Goal: Navigation & Orientation: Find specific page/section

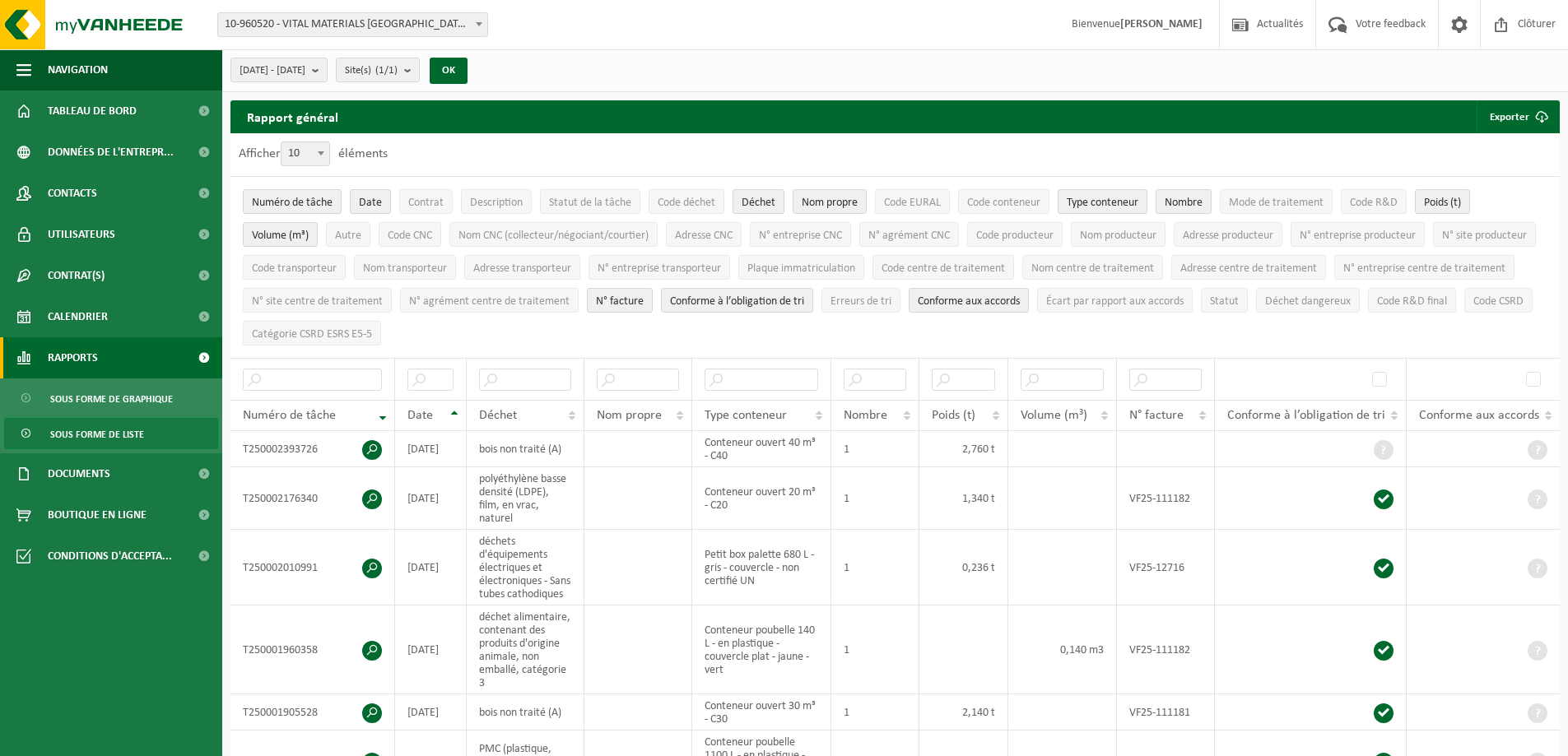
click at [94, 351] on span "Rapports" at bounding box center [73, 358] width 50 height 41
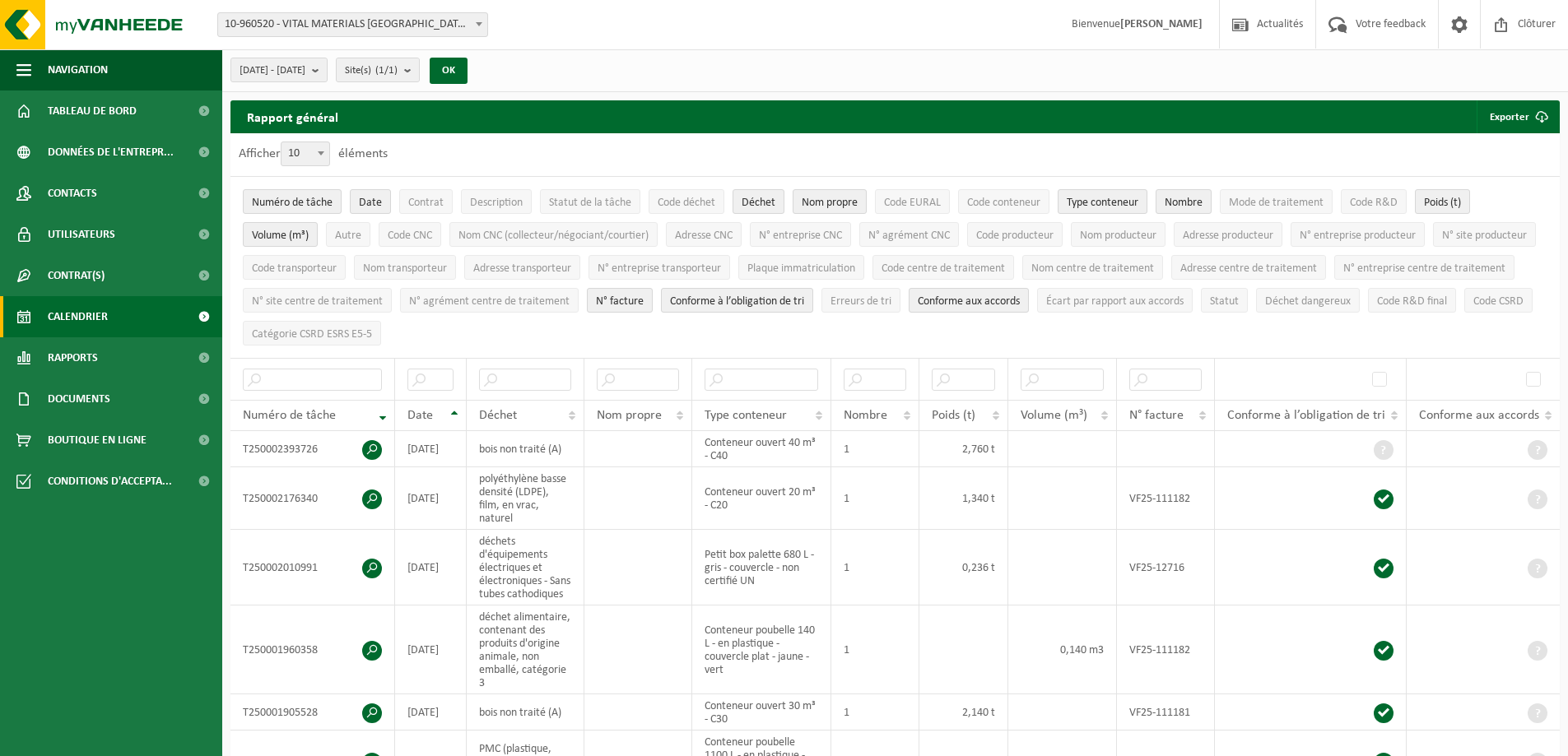
click at [101, 314] on span "Calendrier" at bounding box center [77, 317] width 60 height 41
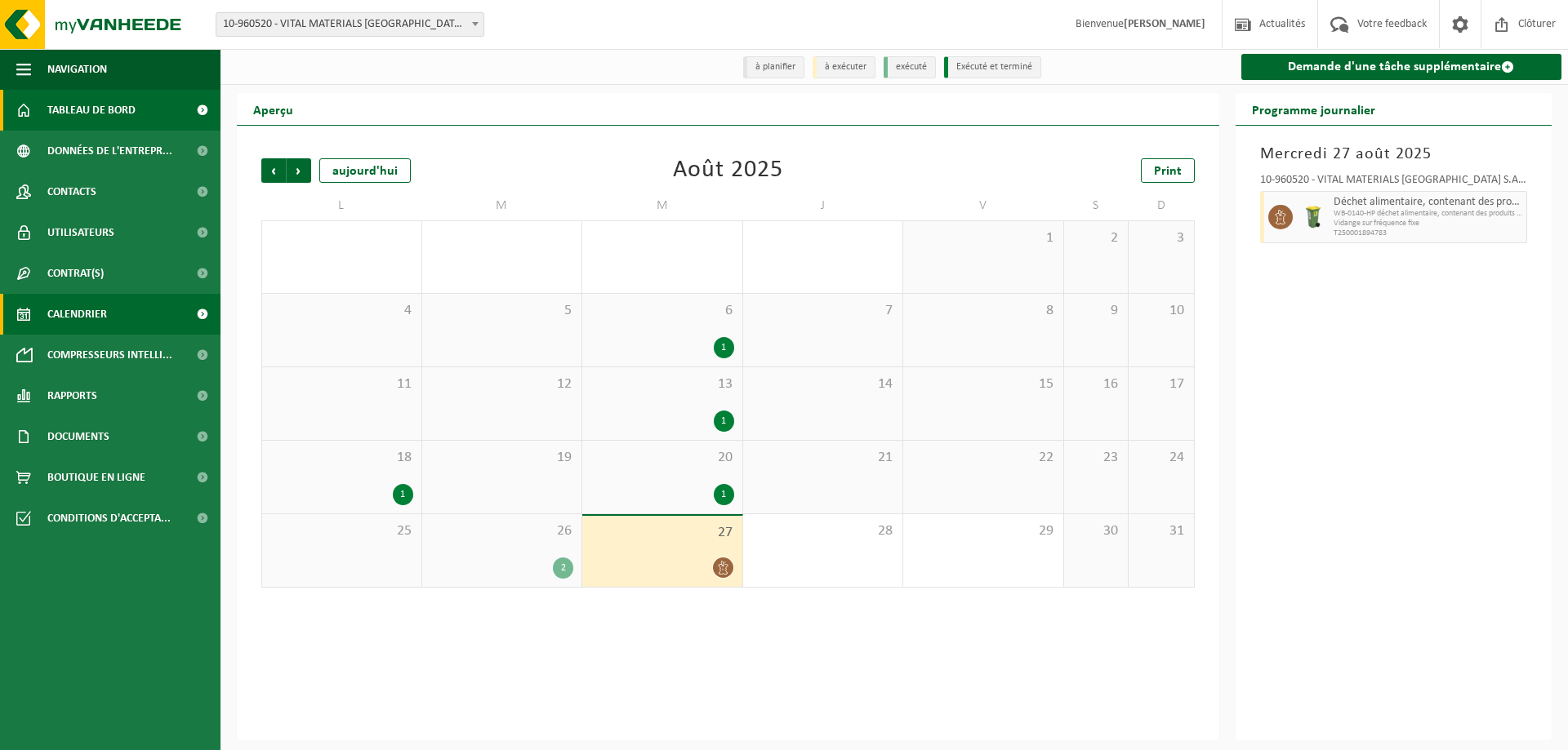
click at [39, 105] on link "Tableau de bord" at bounding box center [110, 110] width 221 height 41
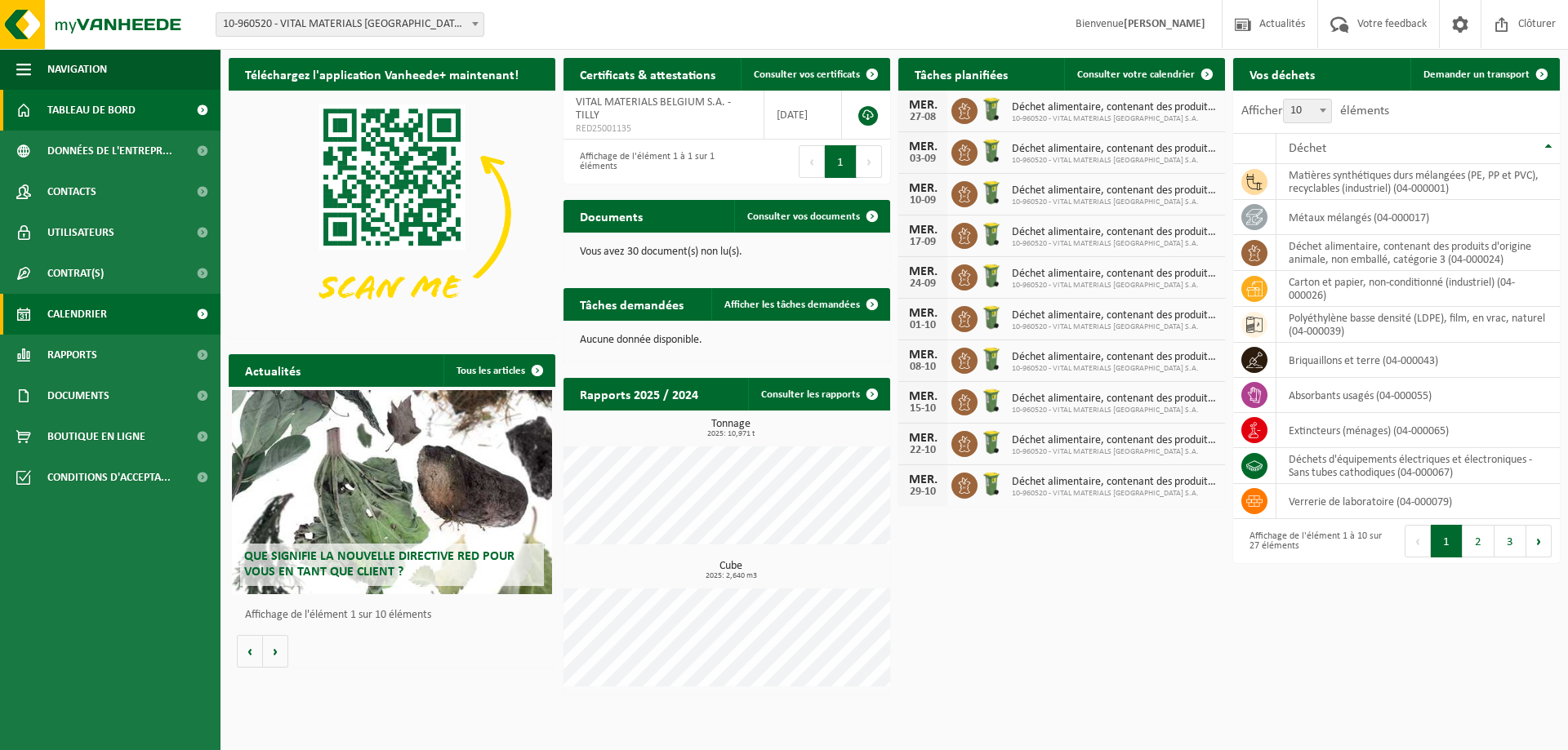
click at [112, 307] on link "Calendrier" at bounding box center [110, 315] width 221 height 41
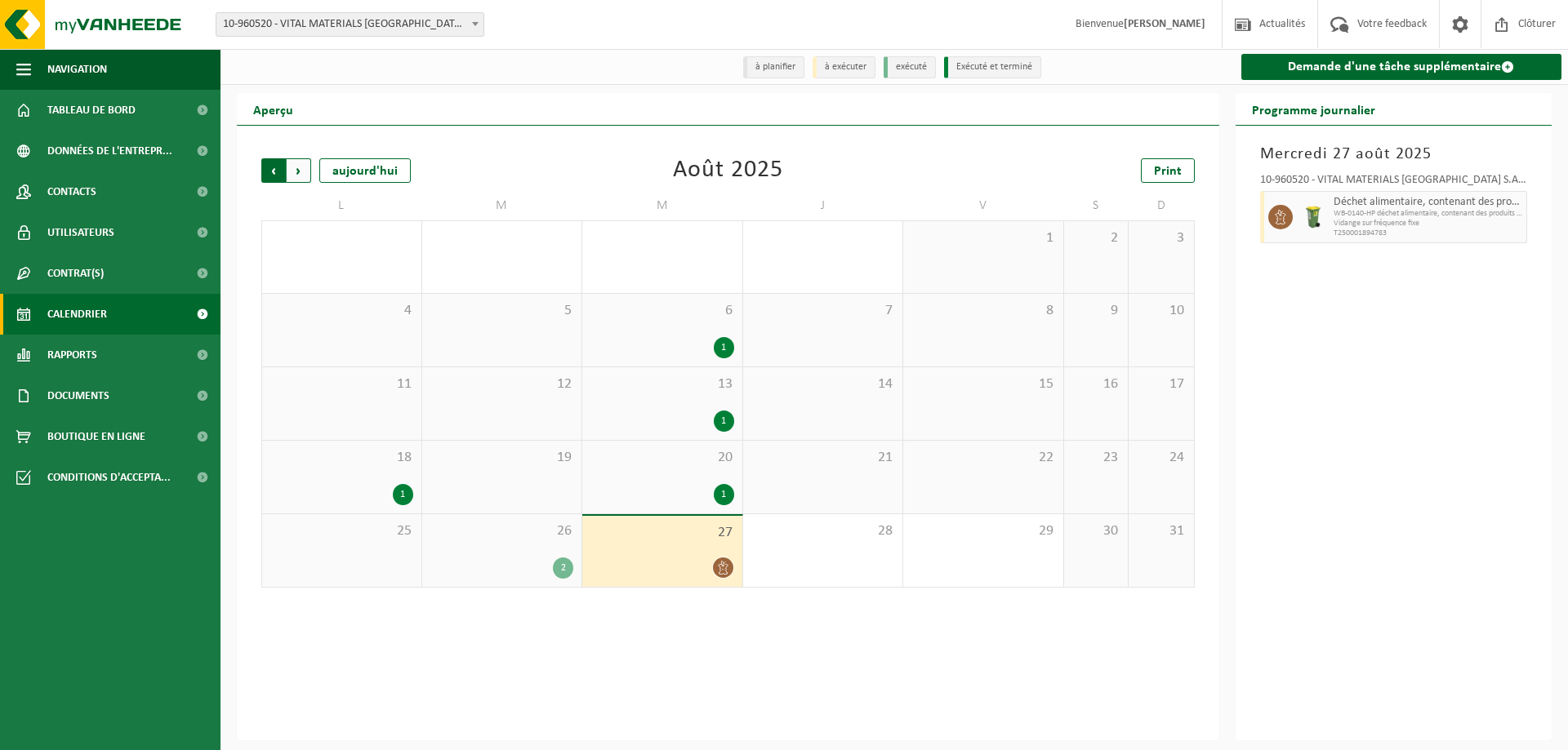
click at [307, 172] on span "Suivant" at bounding box center [299, 171] width 25 height 25
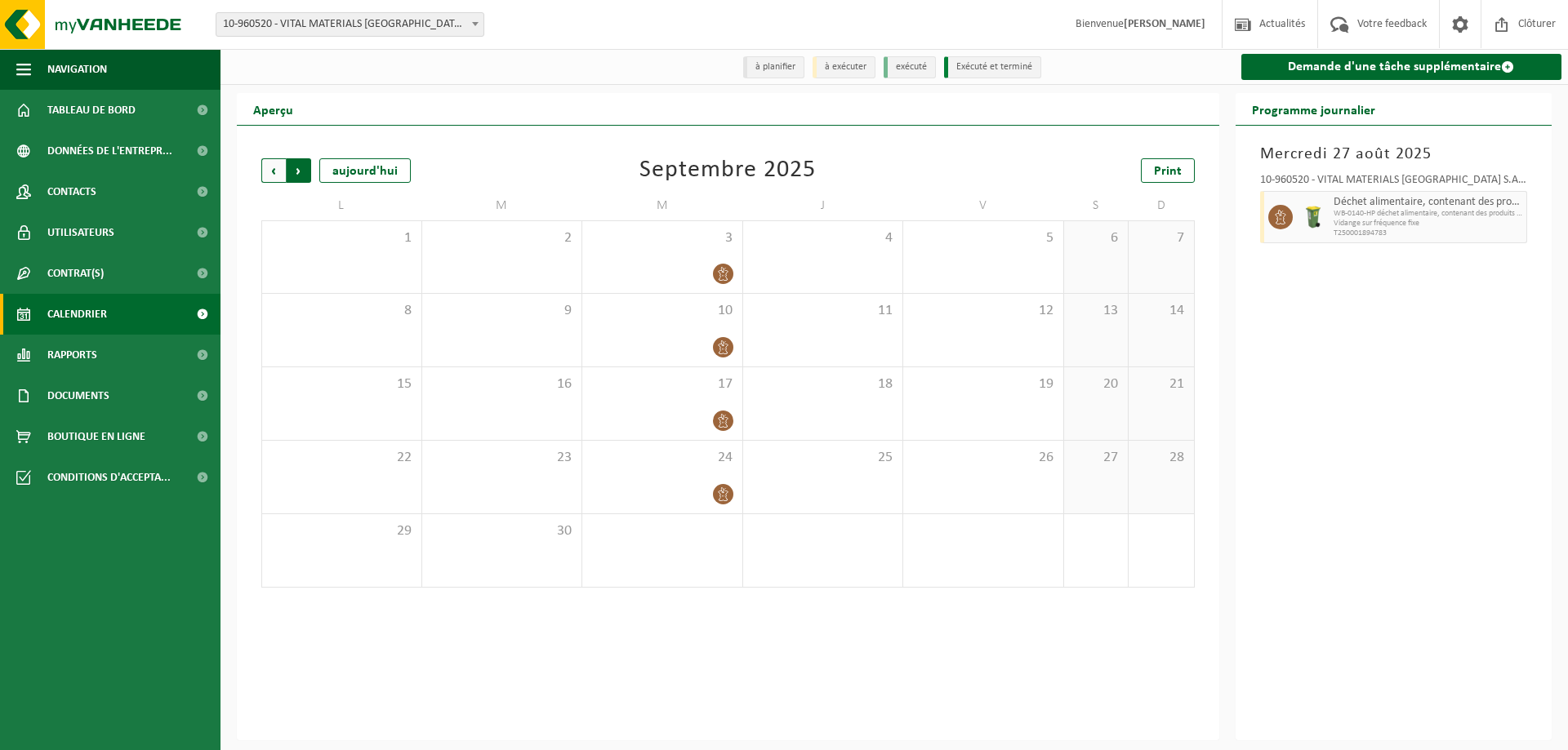
click at [268, 173] on span "Précédent" at bounding box center [274, 171] width 25 height 25
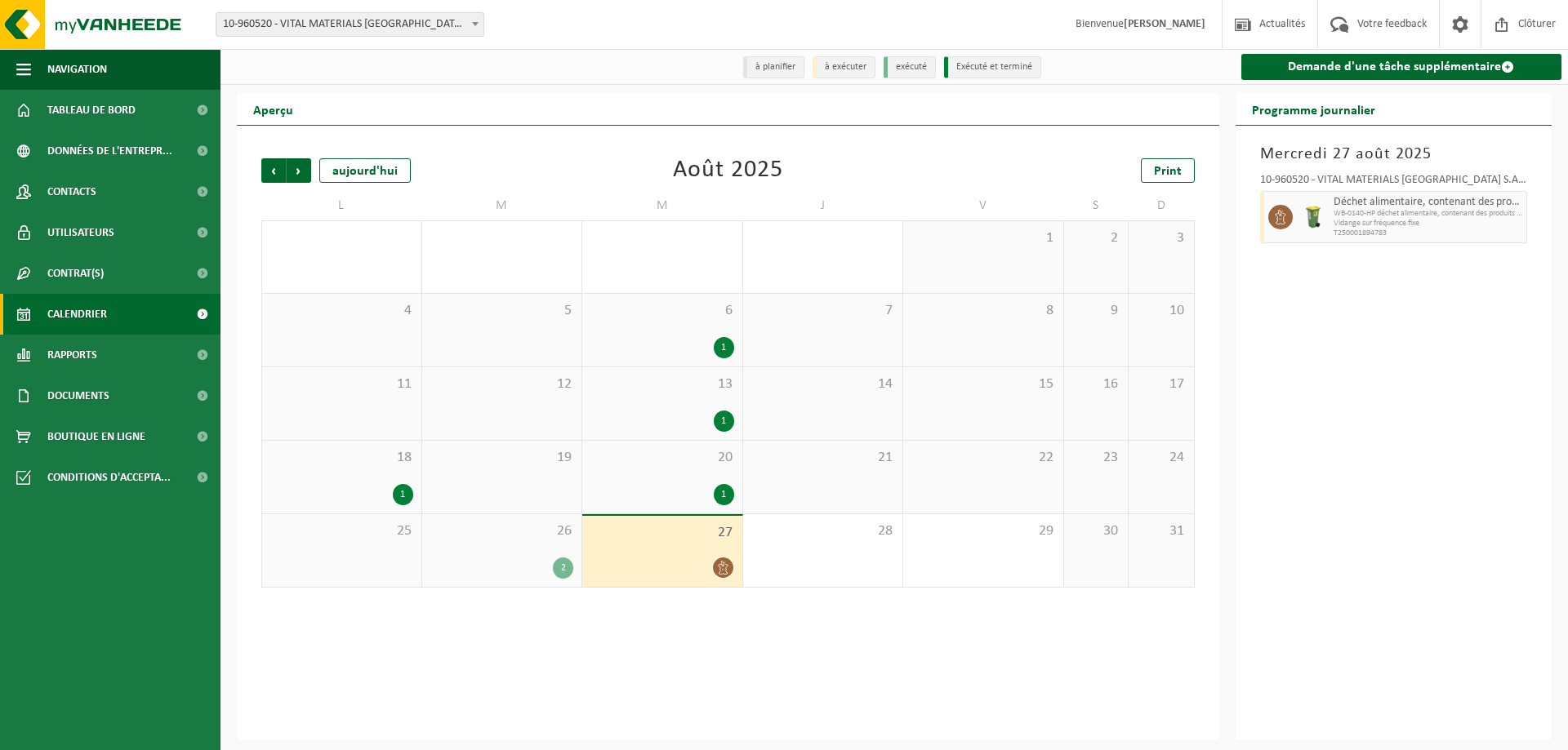
click at [768, 77] on li "à planifier" at bounding box center [773, 67] width 61 height 22
click at [781, 68] on li "à planifier" at bounding box center [773, 67] width 61 height 22
click at [844, 74] on li "à exécuter" at bounding box center [844, 67] width 63 height 22
click at [936, 63] on li "exécuté" at bounding box center [910, 67] width 52 height 22
click at [990, 66] on li "Exécuté et terminé" at bounding box center [992, 67] width 97 height 22
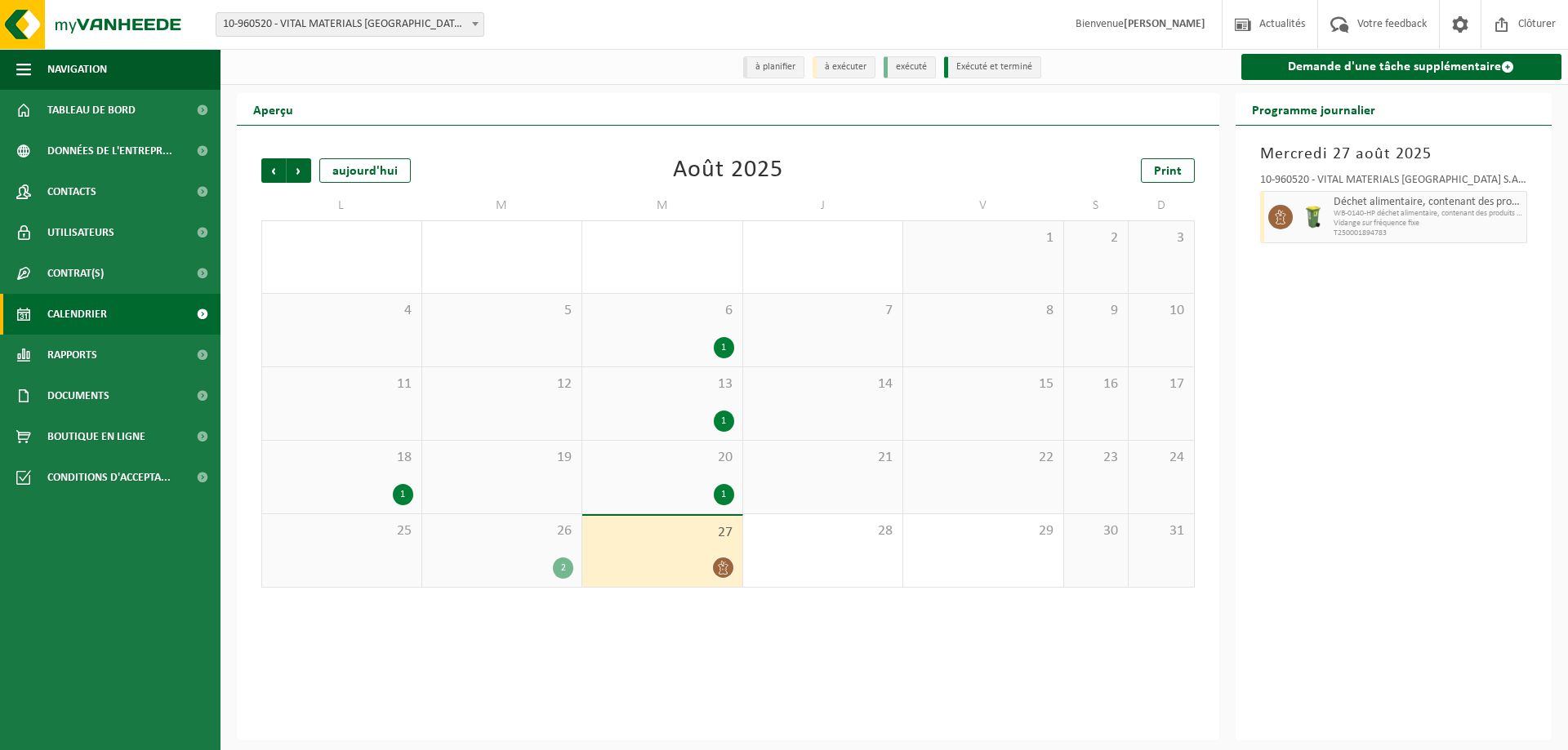
click at [786, 72] on li "à planifier" at bounding box center [773, 67] width 61 height 22
click at [106, 120] on span "Tableau de bord" at bounding box center [92, 110] width 88 height 41
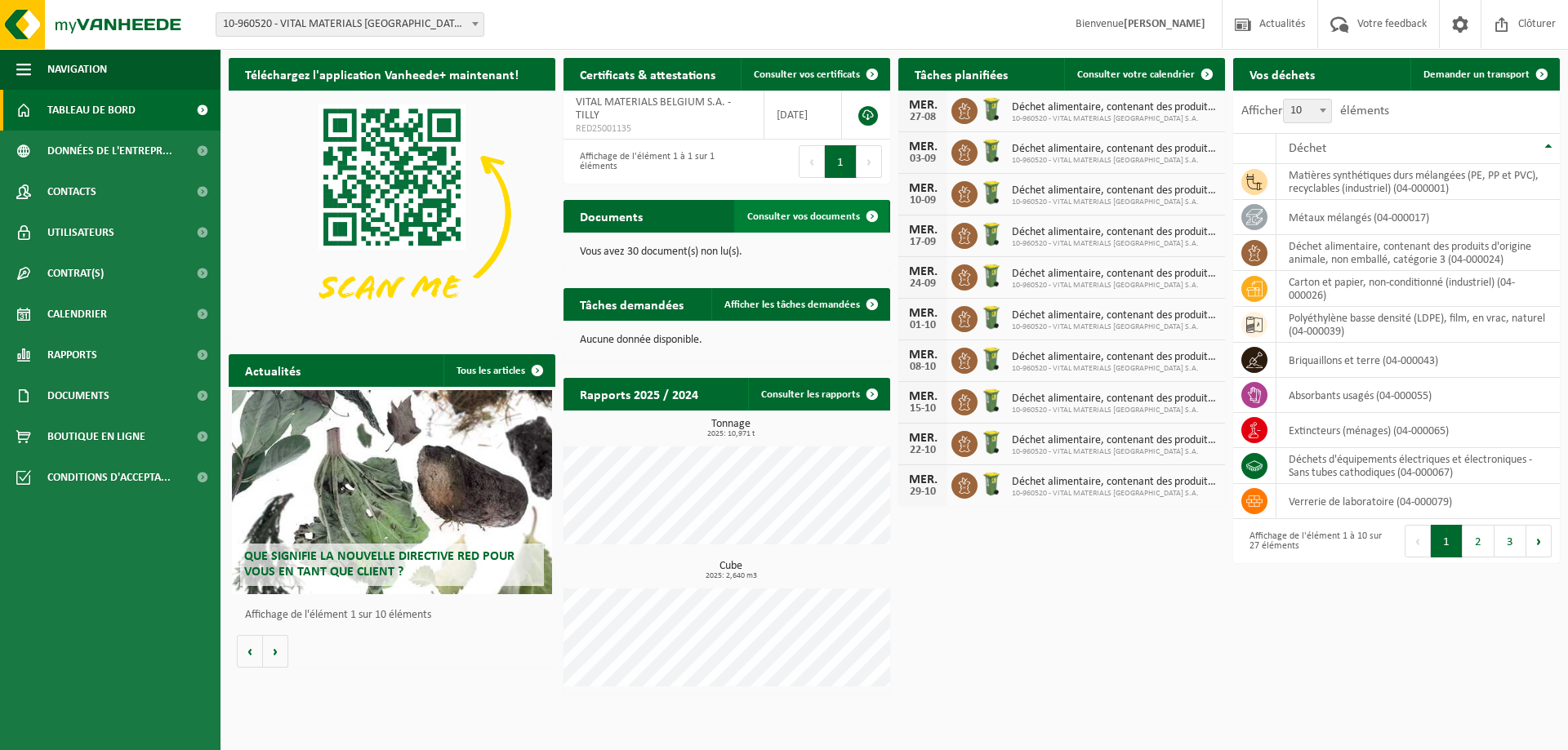
click at [792, 212] on span "Consulter vos documents" at bounding box center [804, 217] width 113 height 11
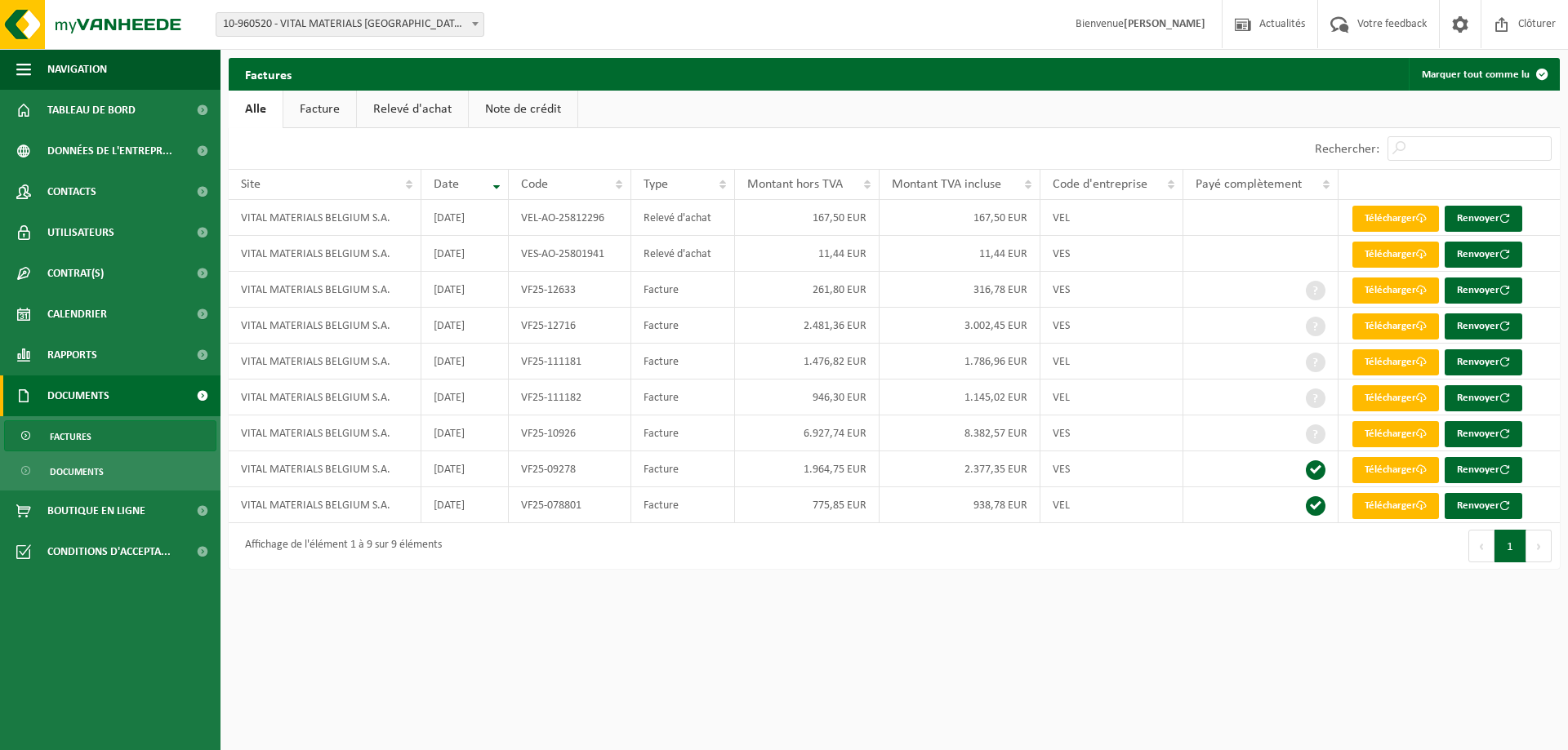
click at [534, 122] on link "Note de crédit" at bounding box center [523, 109] width 109 height 38
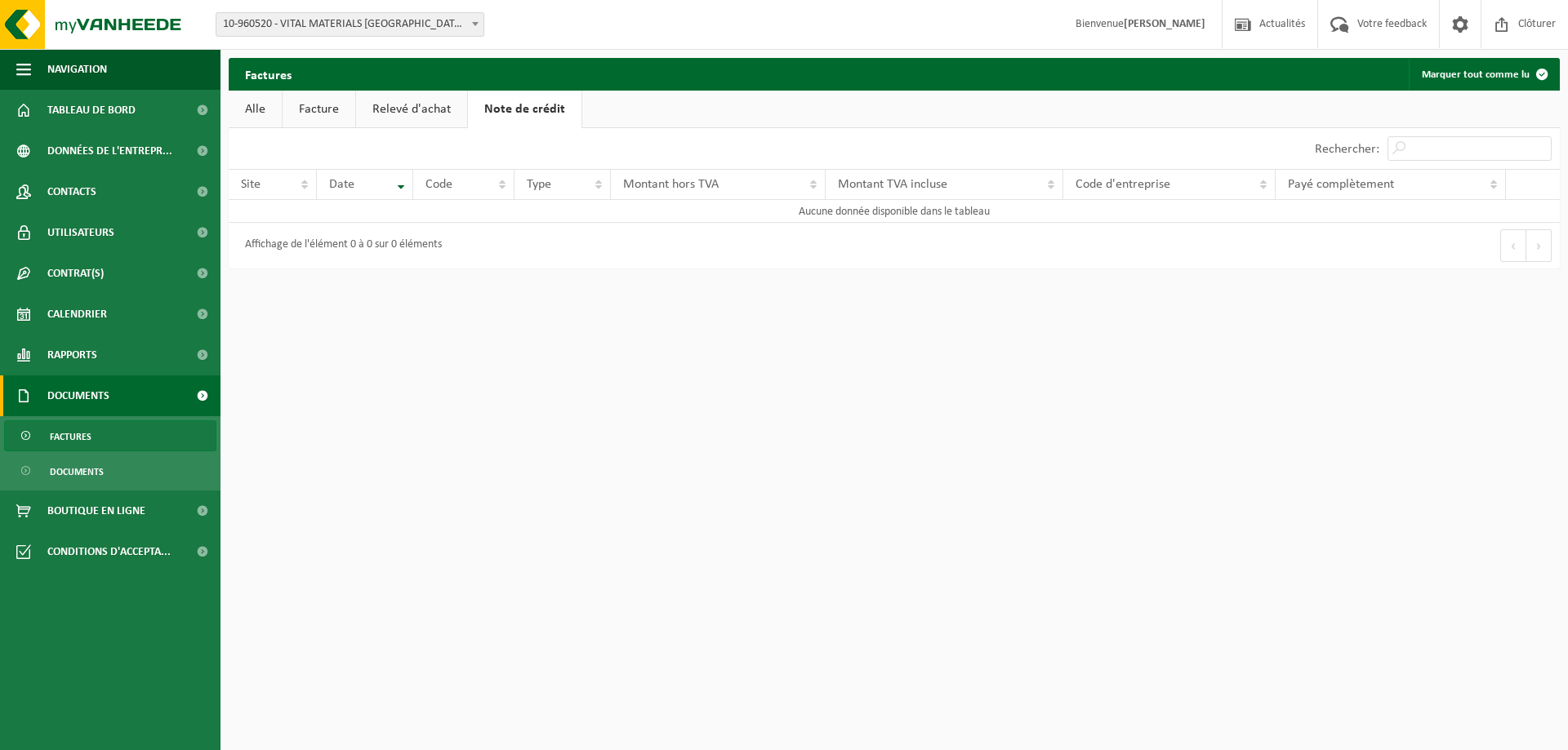
click at [410, 114] on link "Relevé d'achat" at bounding box center [412, 109] width 111 height 38
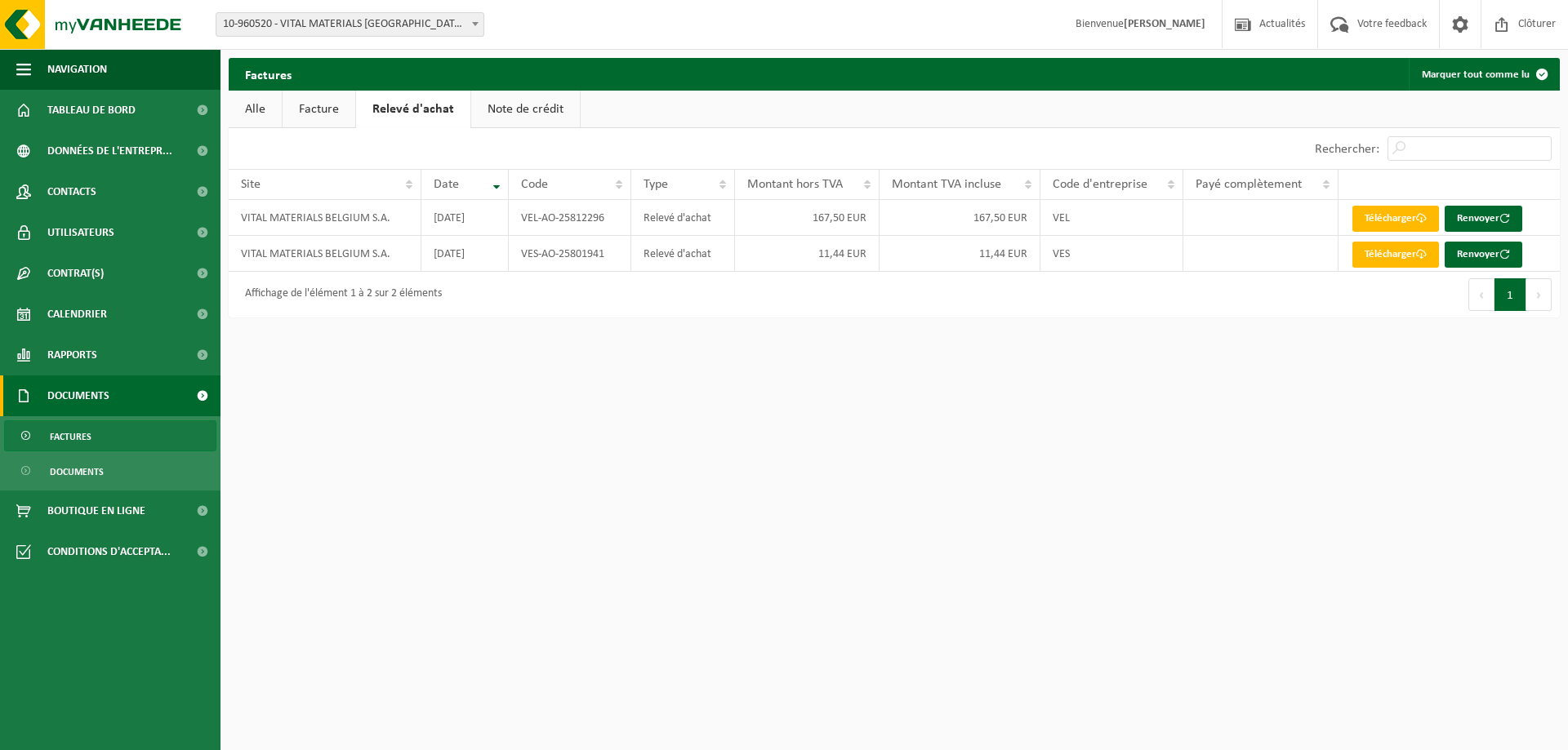
click at [320, 109] on link "Facture" at bounding box center [319, 109] width 73 height 38
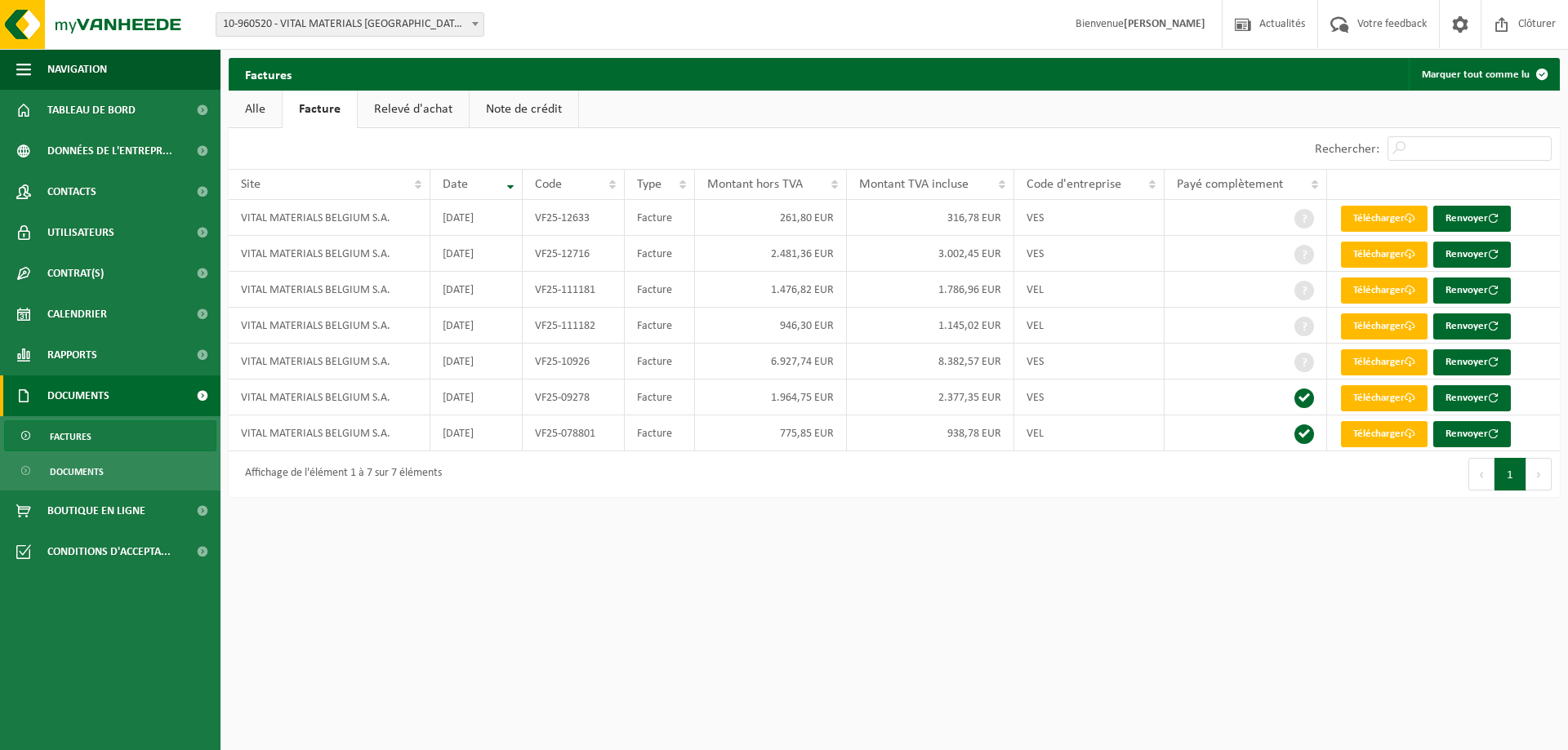
click at [259, 113] on link "Alle" at bounding box center [255, 109] width 53 height 38
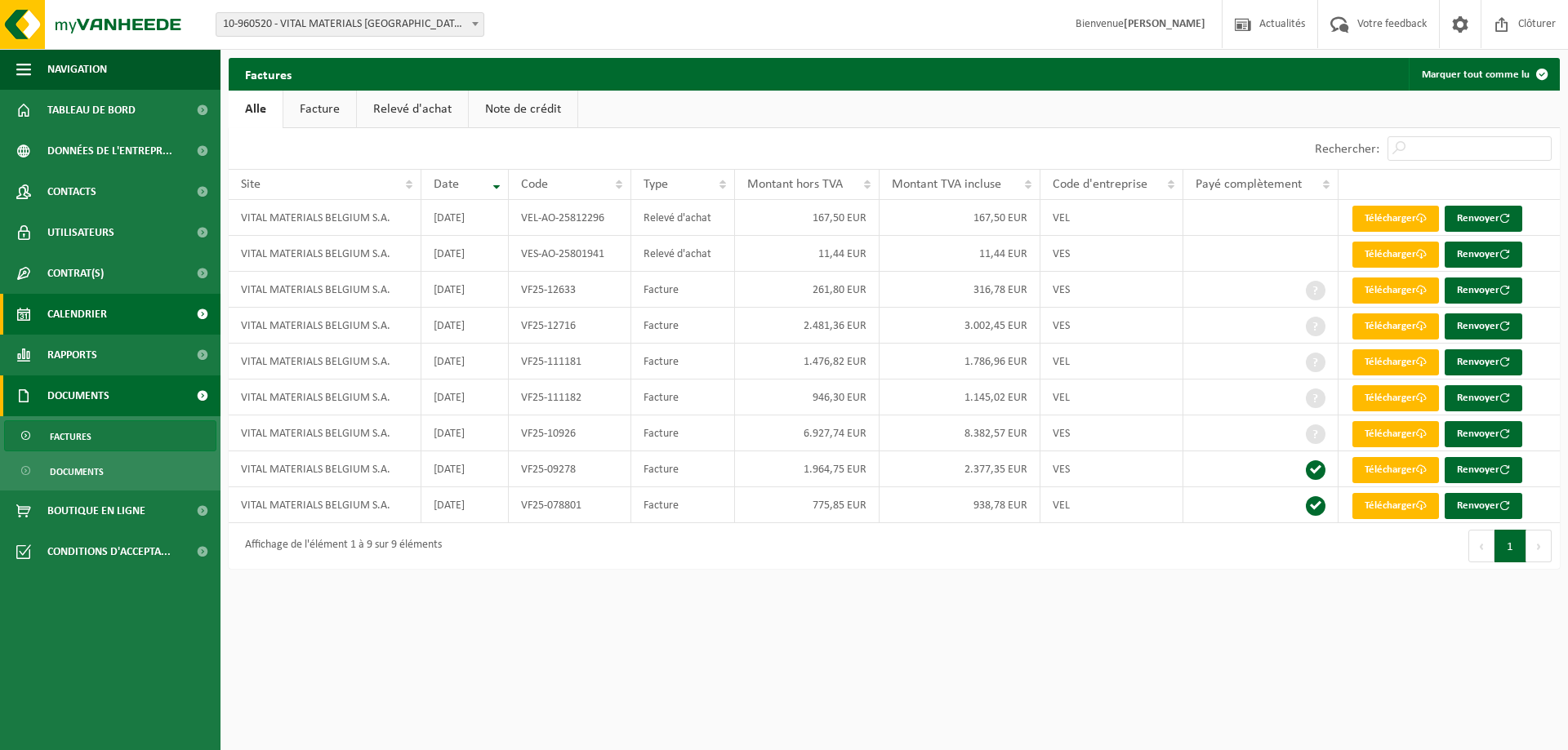
click at [105, 317] on span "Calendrier" at bounding box center [77, 315] width 60 height 41
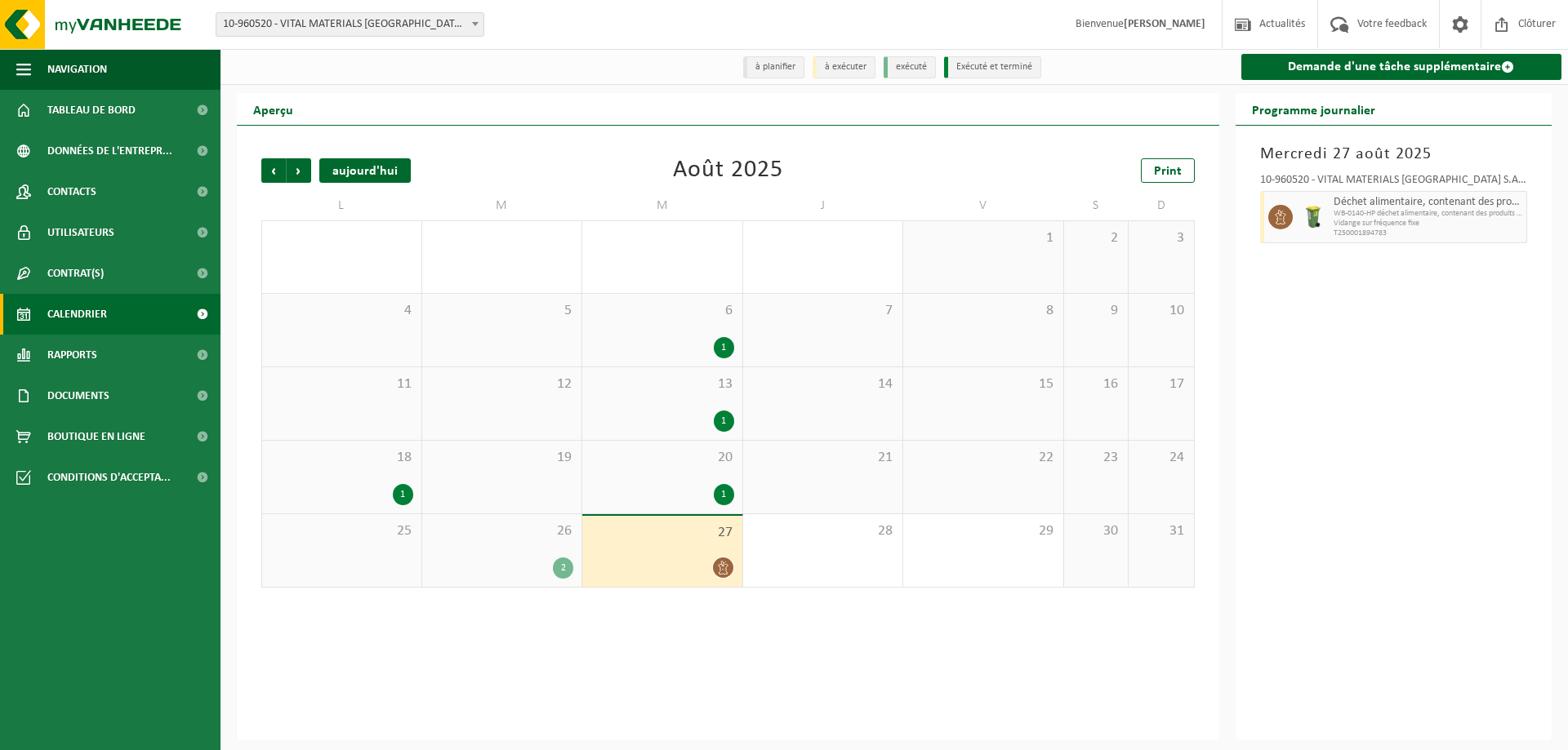
click at [356, 165] on div "aujourd'hui" at bounding box center [365, 171] width 92 height 25
click at [267, 171] on span "Précédent" at bounding box center [274, 171] width 25 height 25
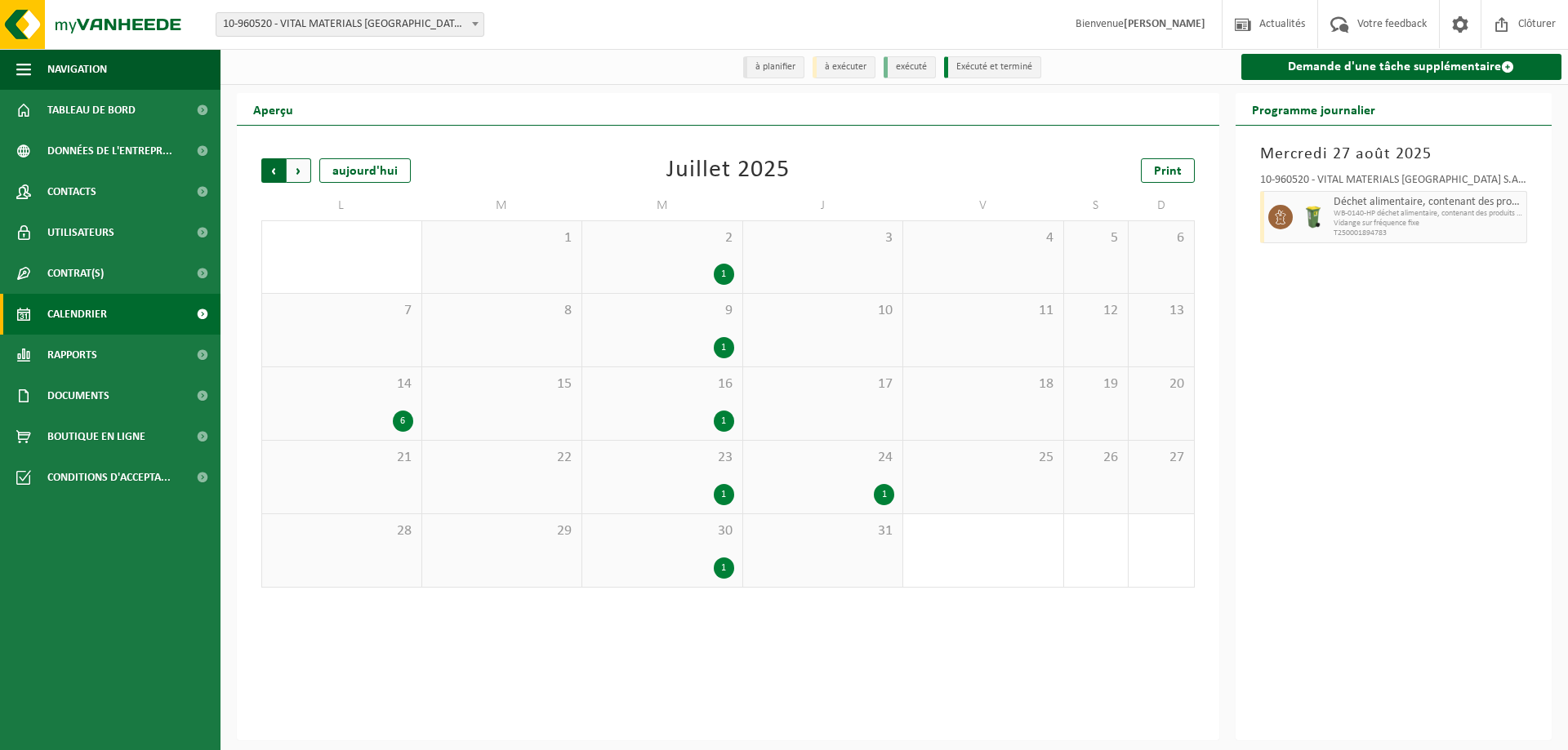
click at [302, 172] on span "Suivant" at bounding box center [299, 171] width 25 height 25
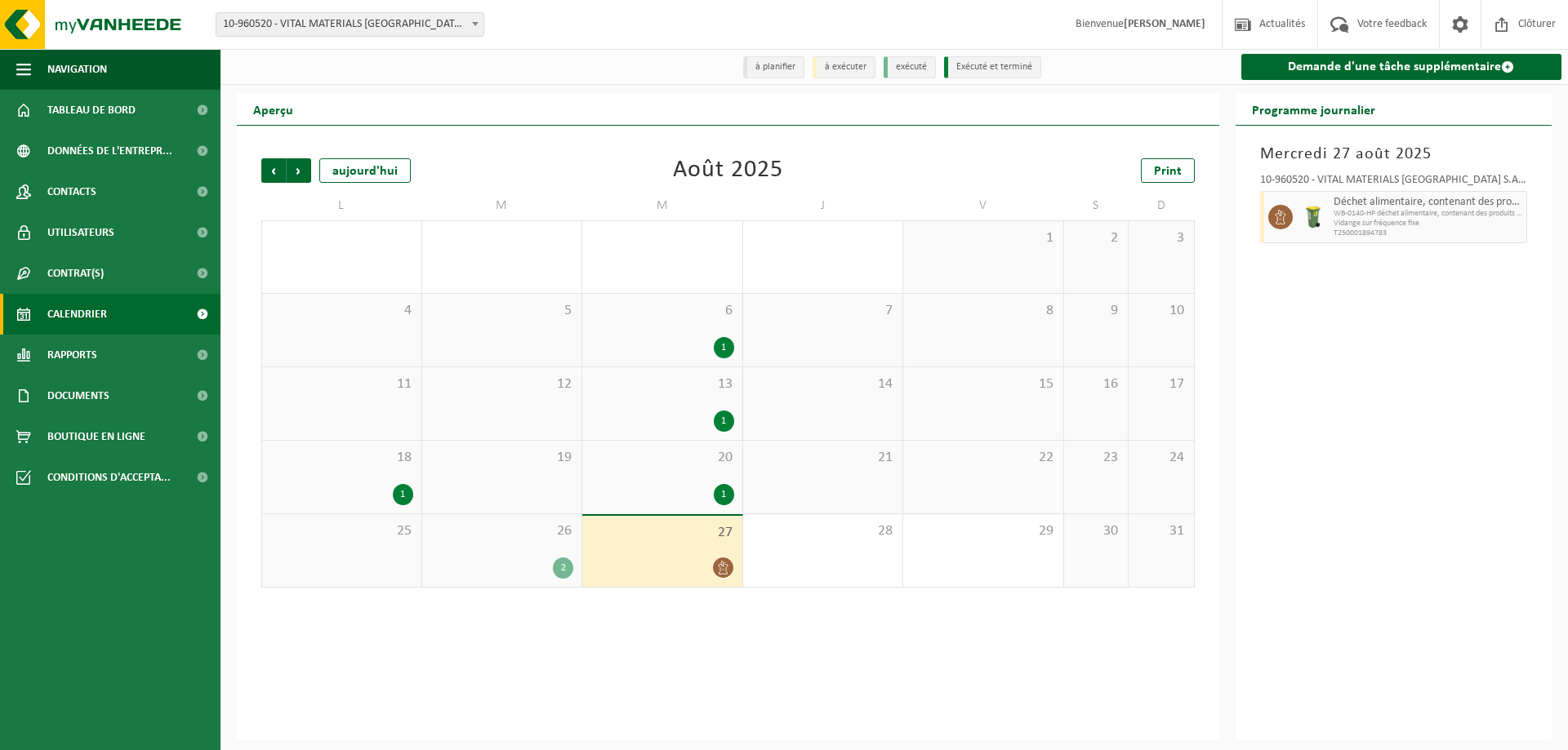
click at [569, 565] on div "2" at bounding box center [562, 568] width 20 height 21
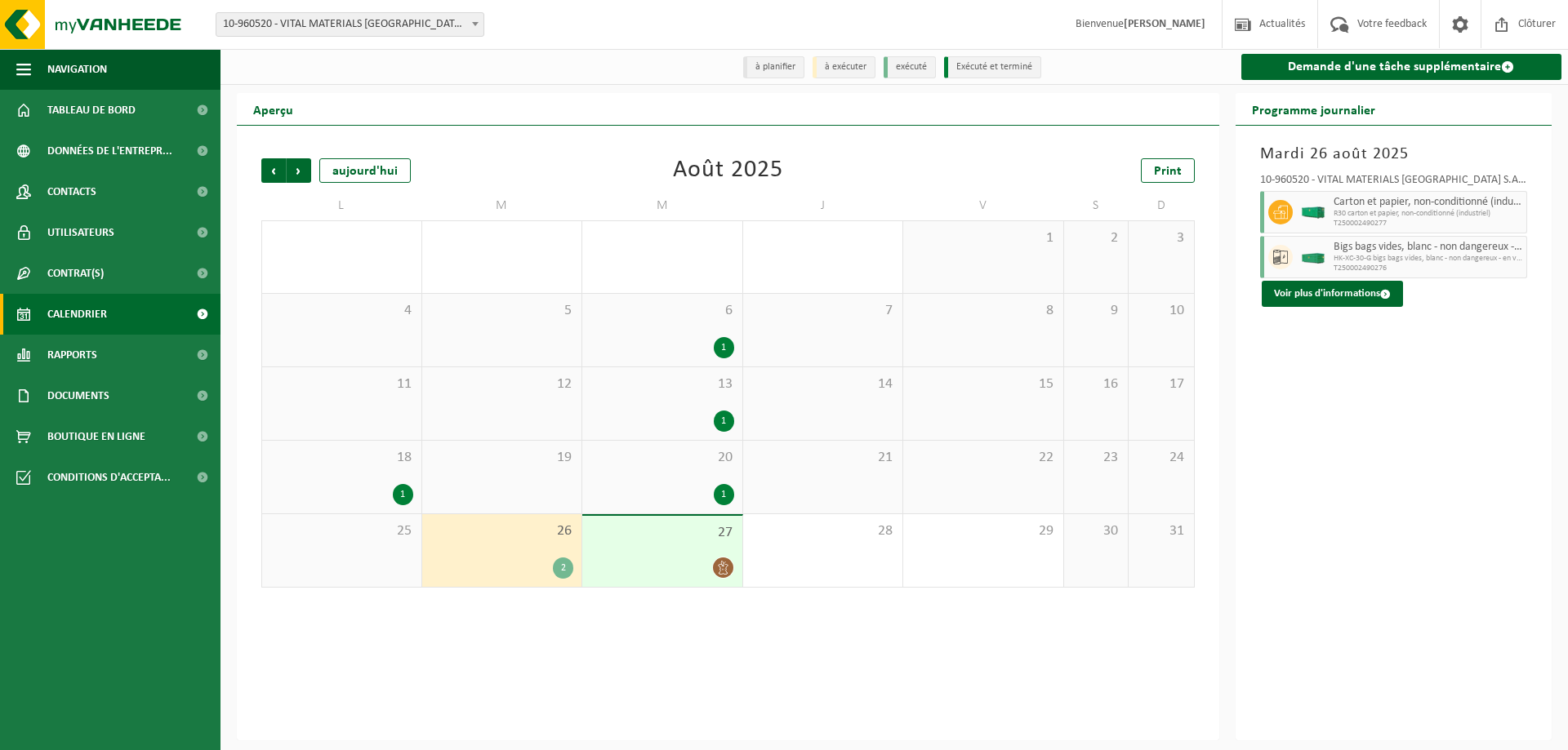
click at [728, 572] on icon at bounding box center [723, 567] width 14 height 14
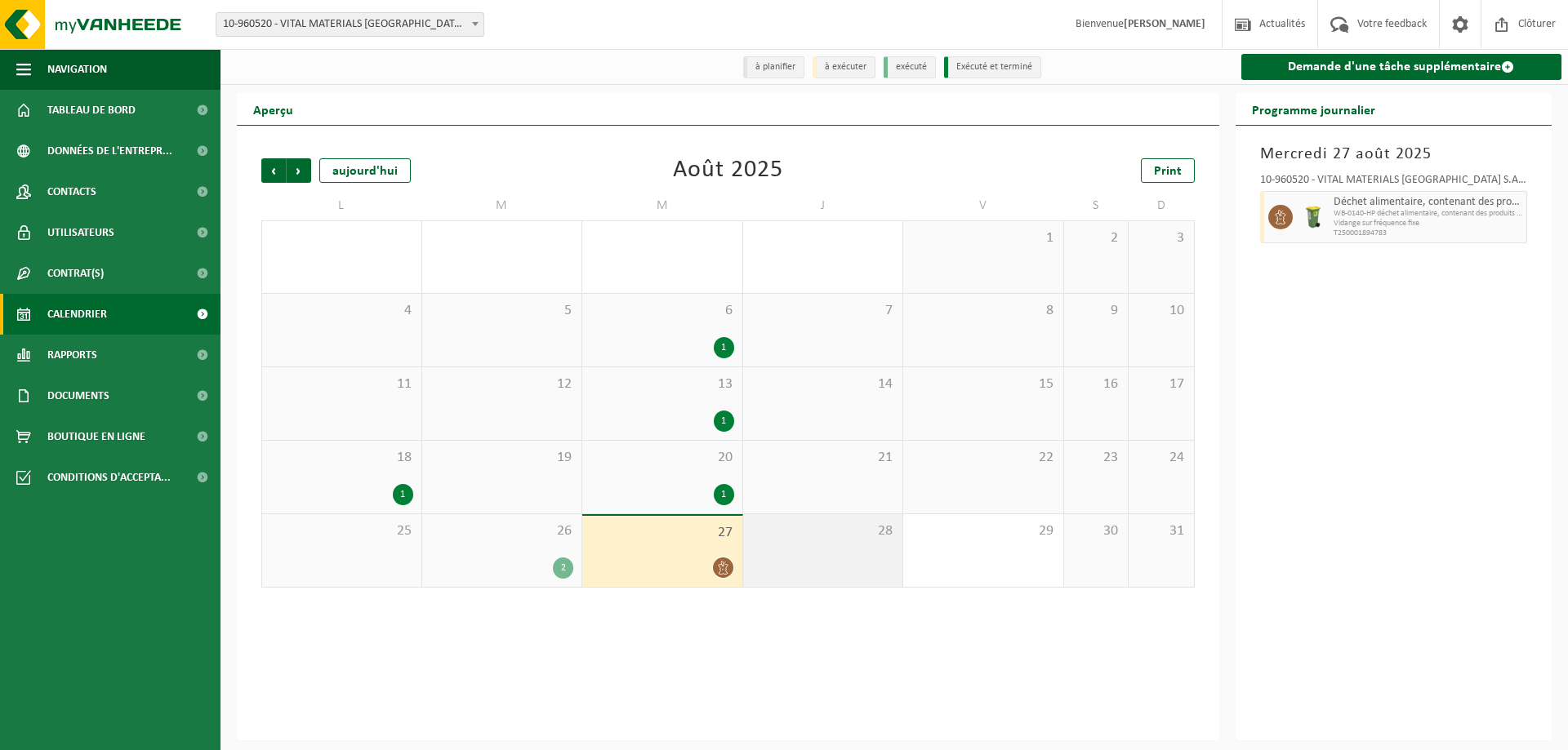
click at [816, 554] on div "28" at bounding box center [823, 550] width 160 height 73
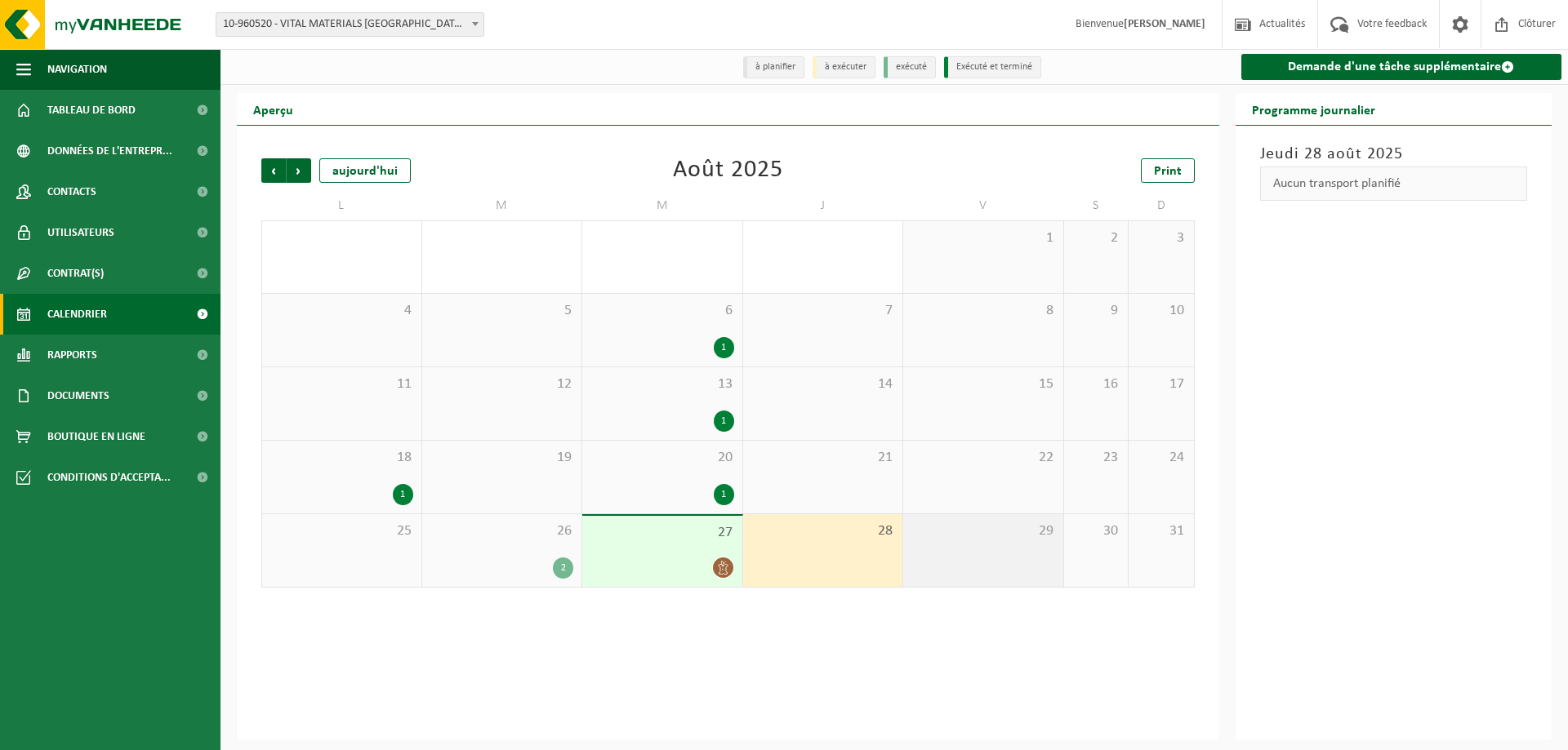
click at [978, 556] on div "29" at bounding box center [983, 550] width 160 height 73
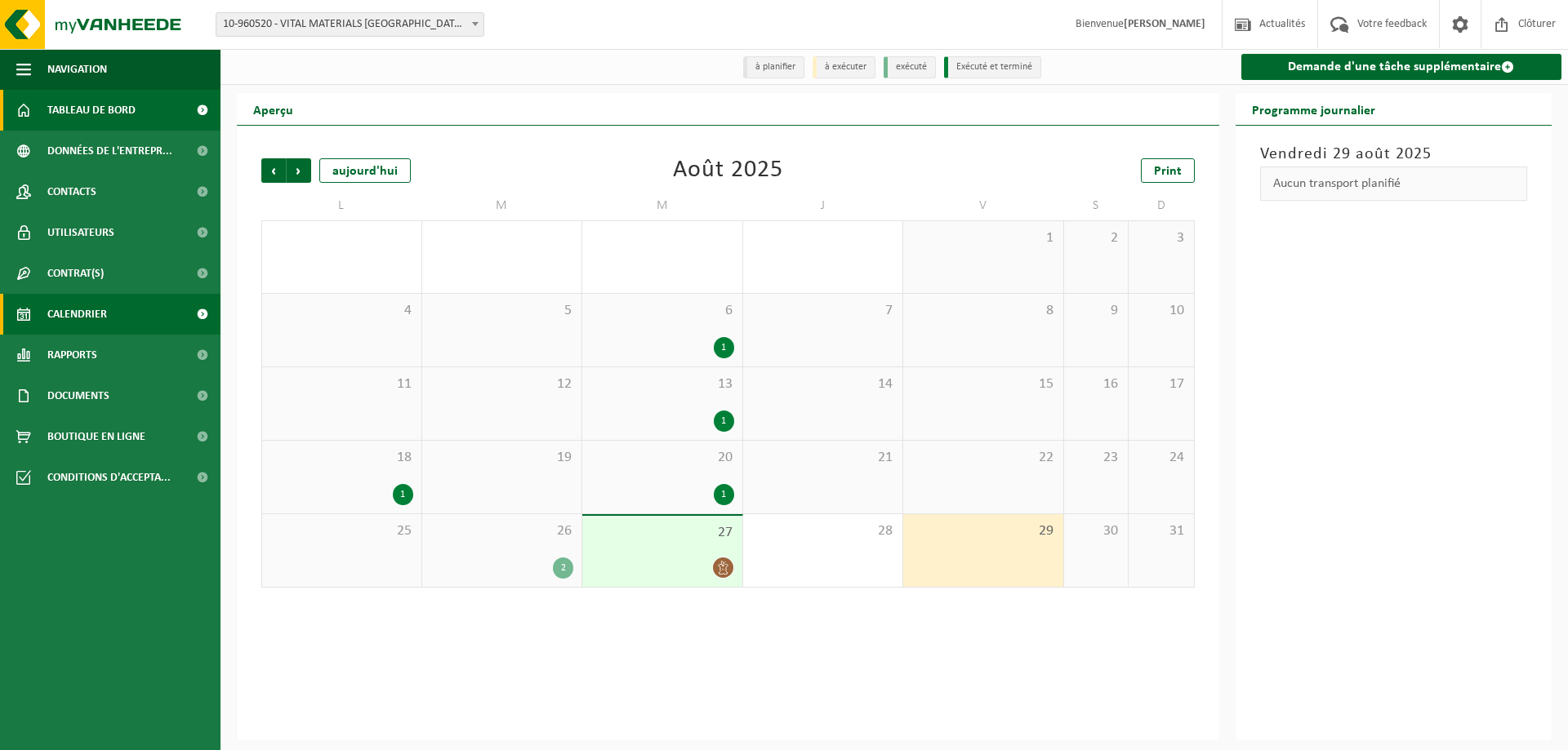
click at [124, 104] on span "Tableau de bord" at bounding box center [92, 110] width 88 height 41
